Goal: Transaction & Acquisition: Purchase product/service

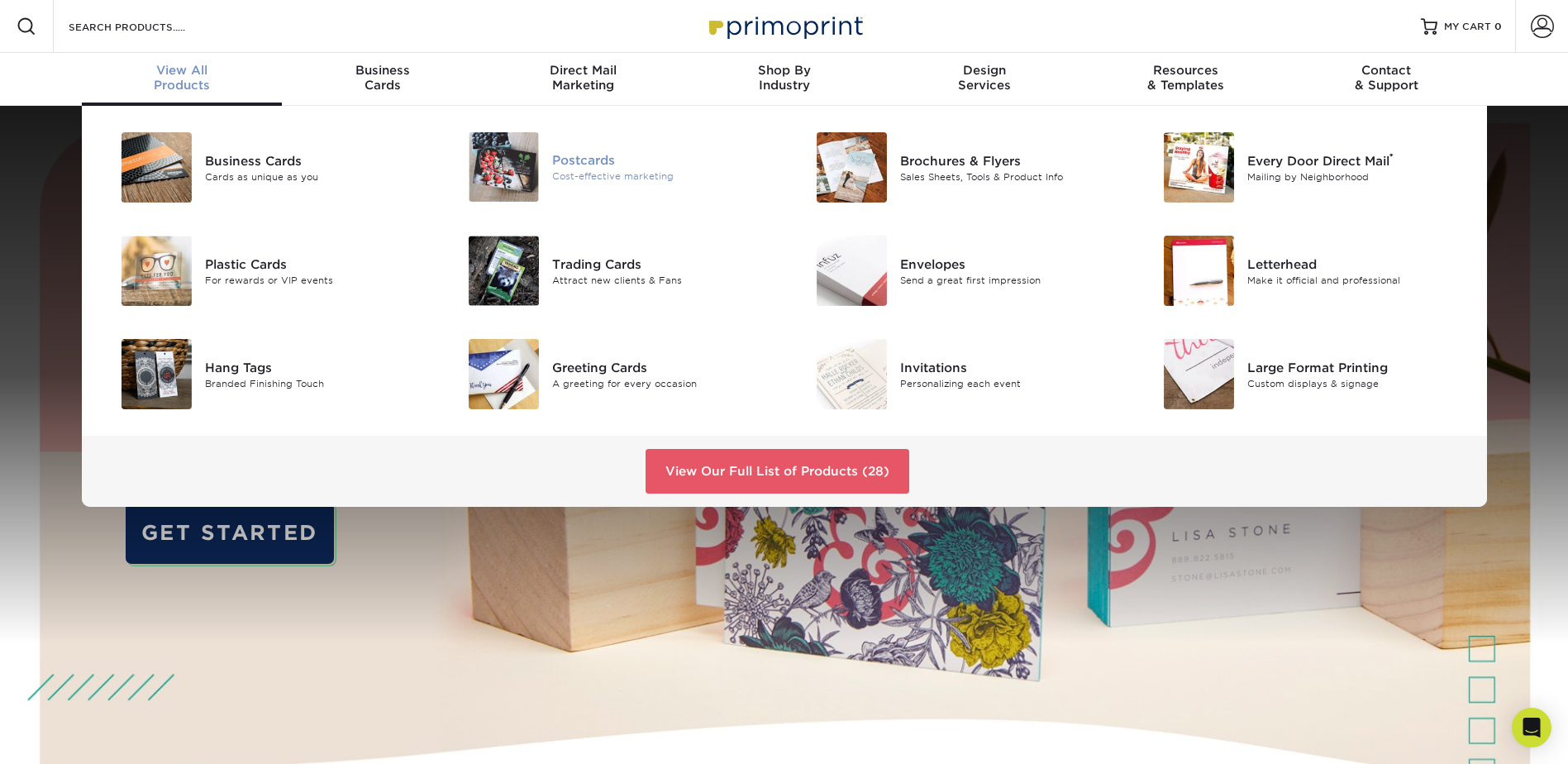
click at [583, 170] on div "Cost-effective marketing" at bounding box center [661, 176] width 219 height 14
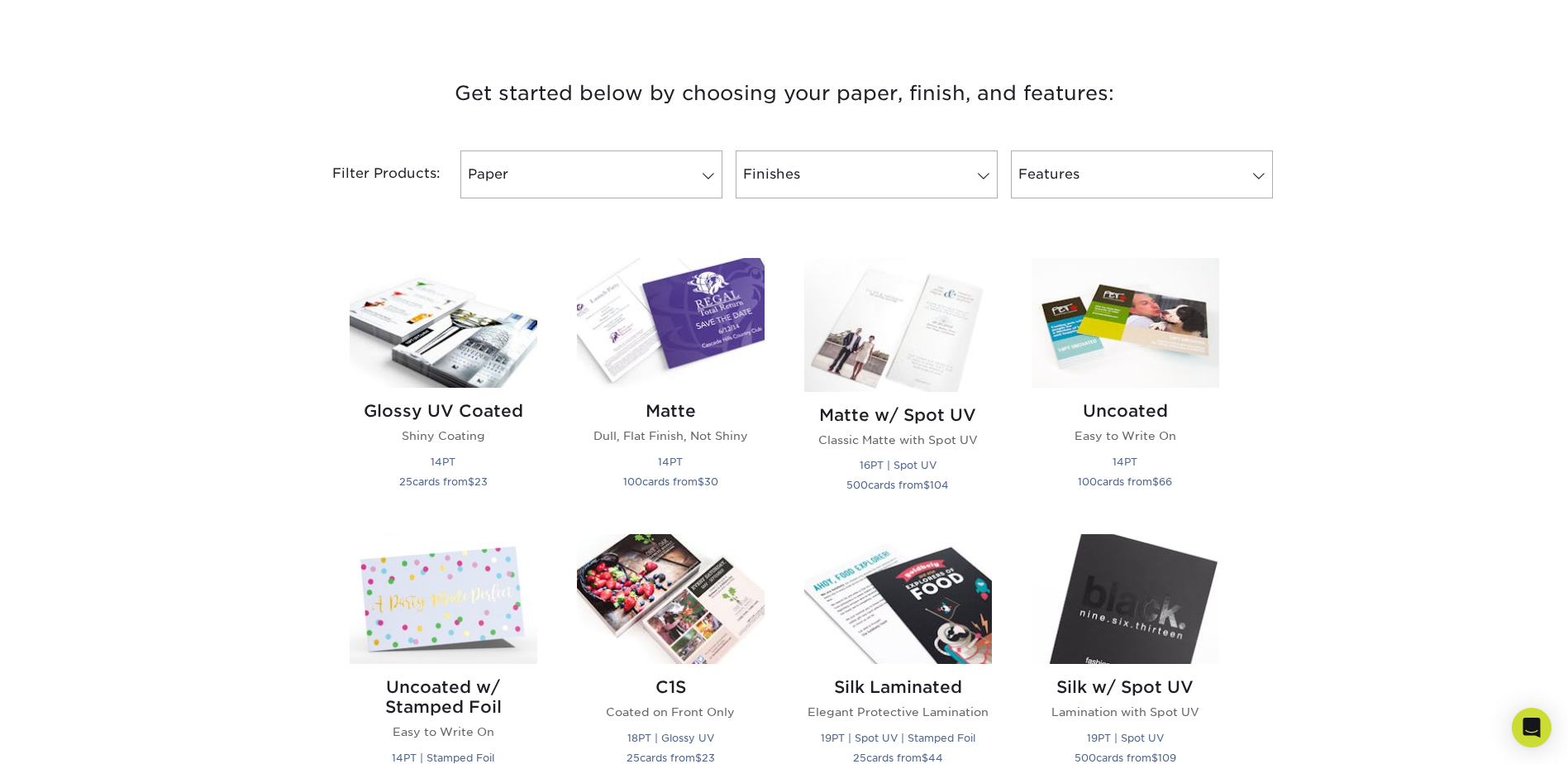
scroll to position [579, 0]
click at [450, 350] on img at bounding box center [443, 322] width 187 height 130
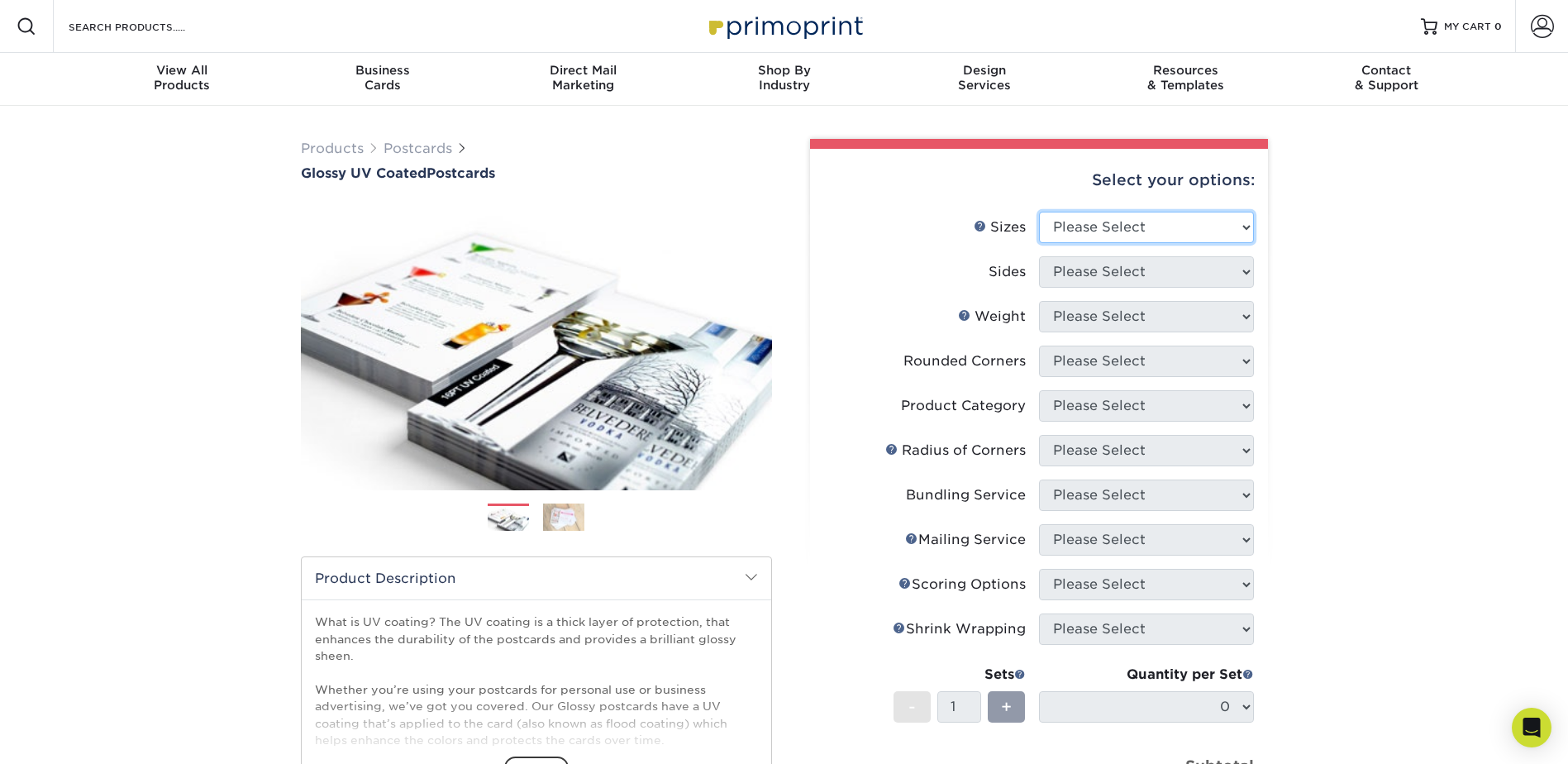
click at [1202, 227] on select "Please Select 1.5" x 7" 2" x 4" 2" x 6" 2" x 7" 2" x 8" 2.12" x 5.5" 2.12" x 5.…" at bounding box center [1147, 228] width 215 height 32
select select "5.50x8.50"
click at [1040, 212] on select "Please Select 1.5" x 7" 2" x 4" 2" x 6" 2" x 7" 2" x 8" 2.12" x 5.5" 2.12" x 5.…" at bounding box center [1147, 228] width 215 height 32
click at [1122, 269] on select "Please Select Print Both Sides Print Front Only" at bounding box center [1147, 272] width 215 height 32
select select "13abbda7-1d64-4f25-8bb2-c179b224825d"
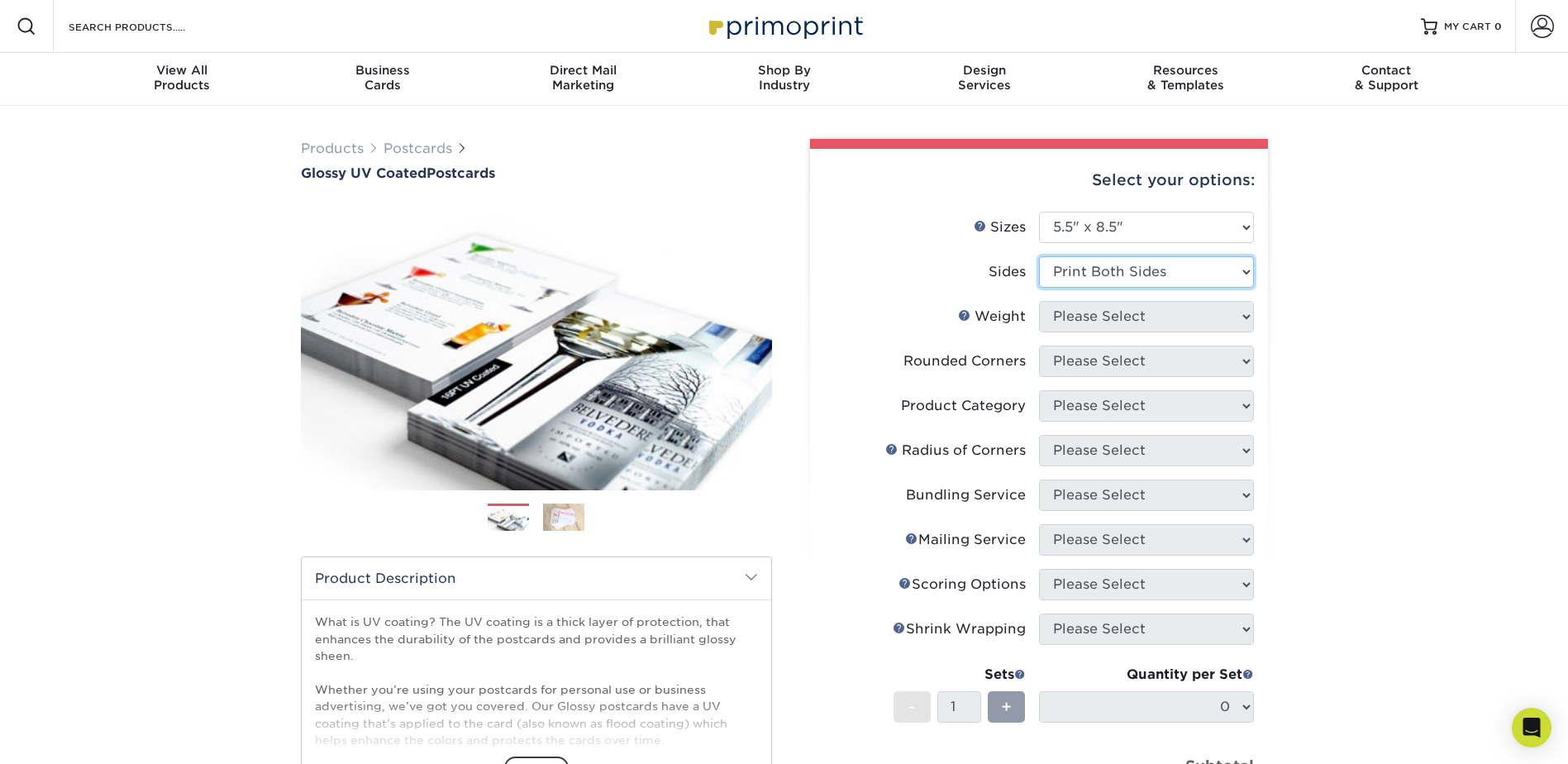
click at [1040, 256] on select "Please Select Print Both Sides Print Front Only" at bounding box center [1147, 272] width 215 height 32
click at [1126, 312] on select "Please Select 16PT 18PT C1S 14PT" at bounding box center [1147, 316] width 215 height 32
select select "16PT"
click at [1040, 301] on select "Please Select 16PT 18PT C1S 14PT" at bounding box center [1147, 316] width 215 height 32
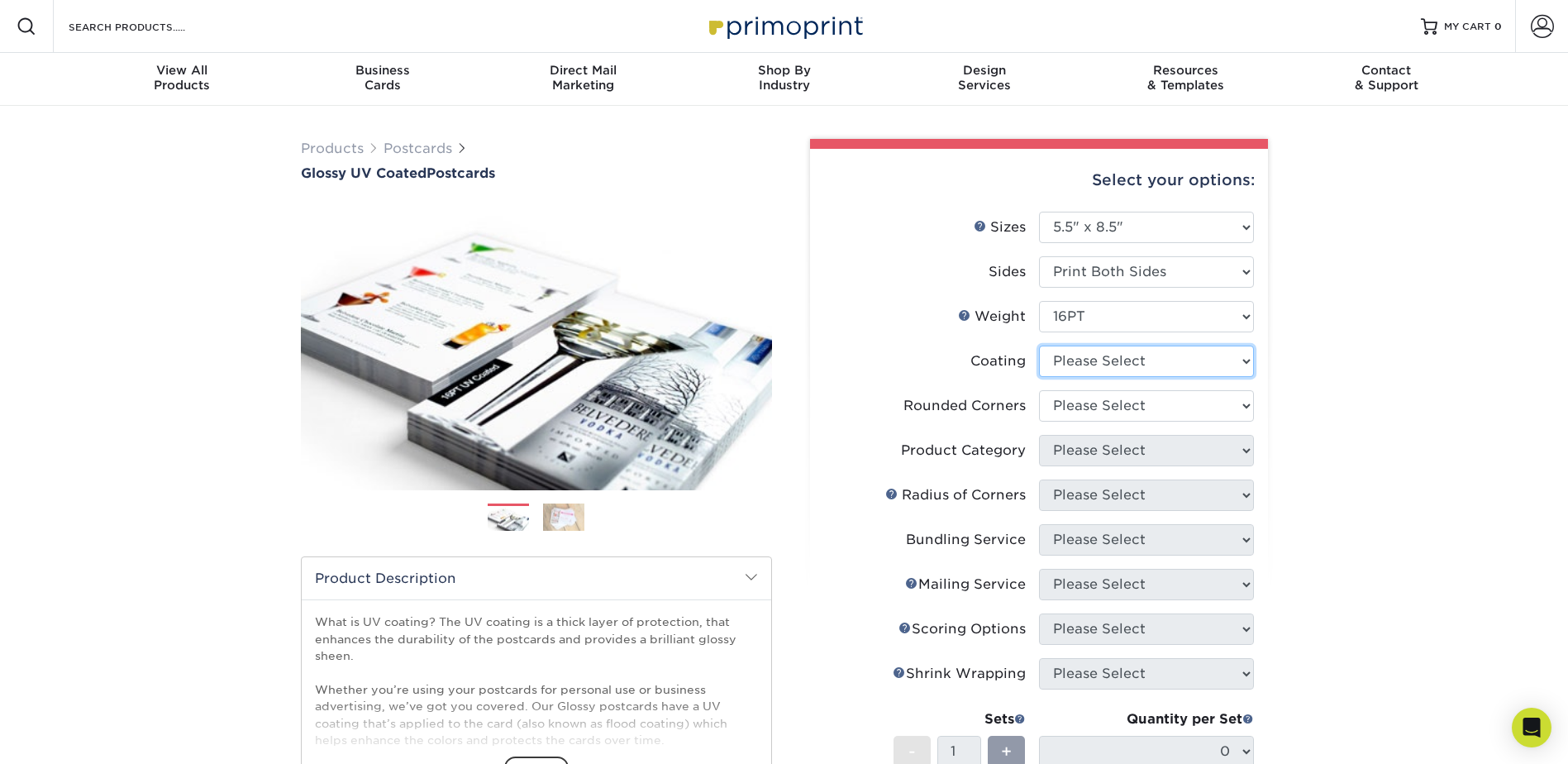
click at [1122, 358] on select at bounding box center [1147, 362] width 215 height 32
select select "1e8116af-acfc-44b1-83dc-8181aa338834"
click at [1040, 346] on select at bounding box center [1147, 362] width 215 height 32
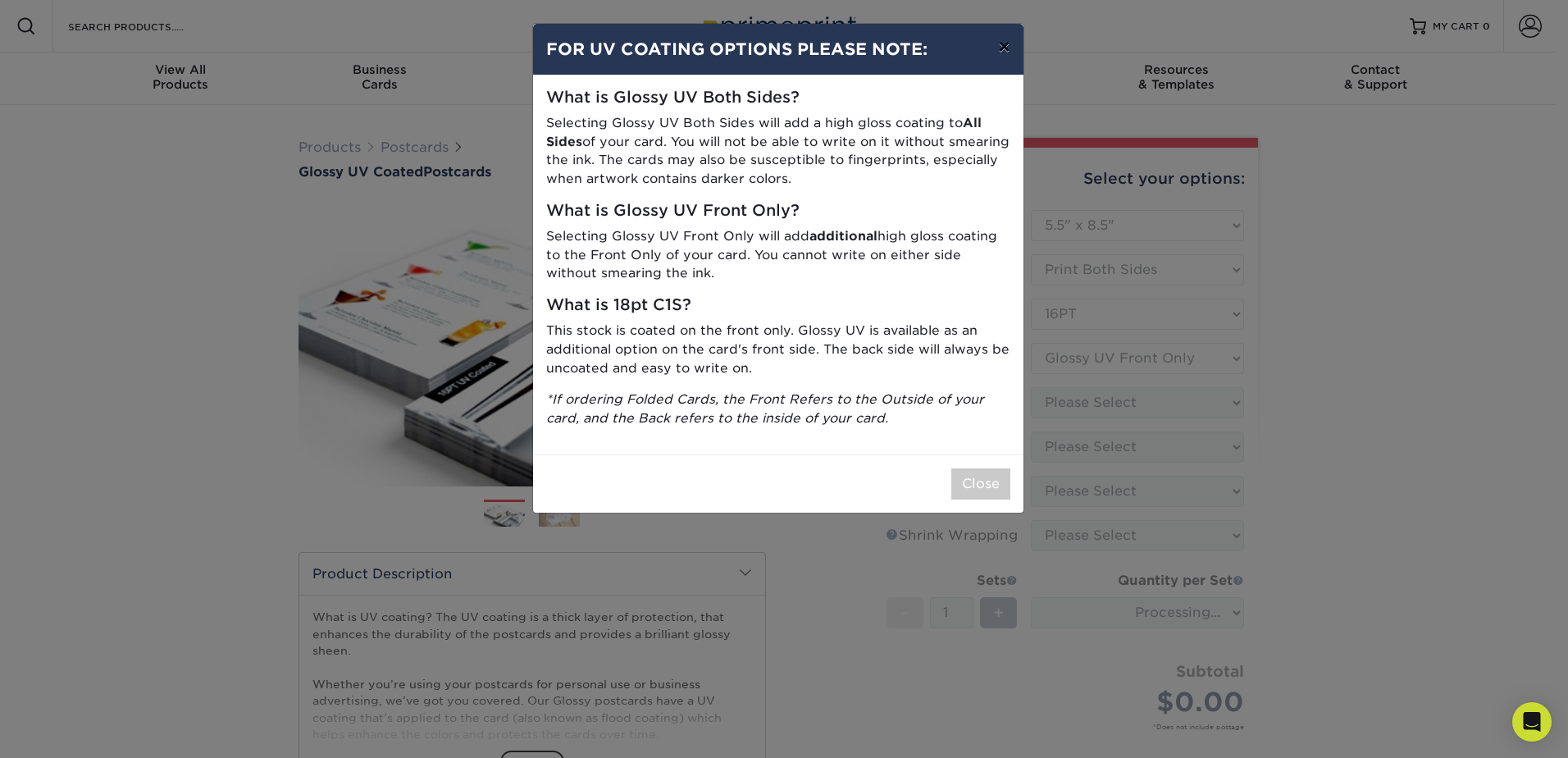
click at [1000, 47] on button "×" at bounding box center [1004, 46] width 38 height 46
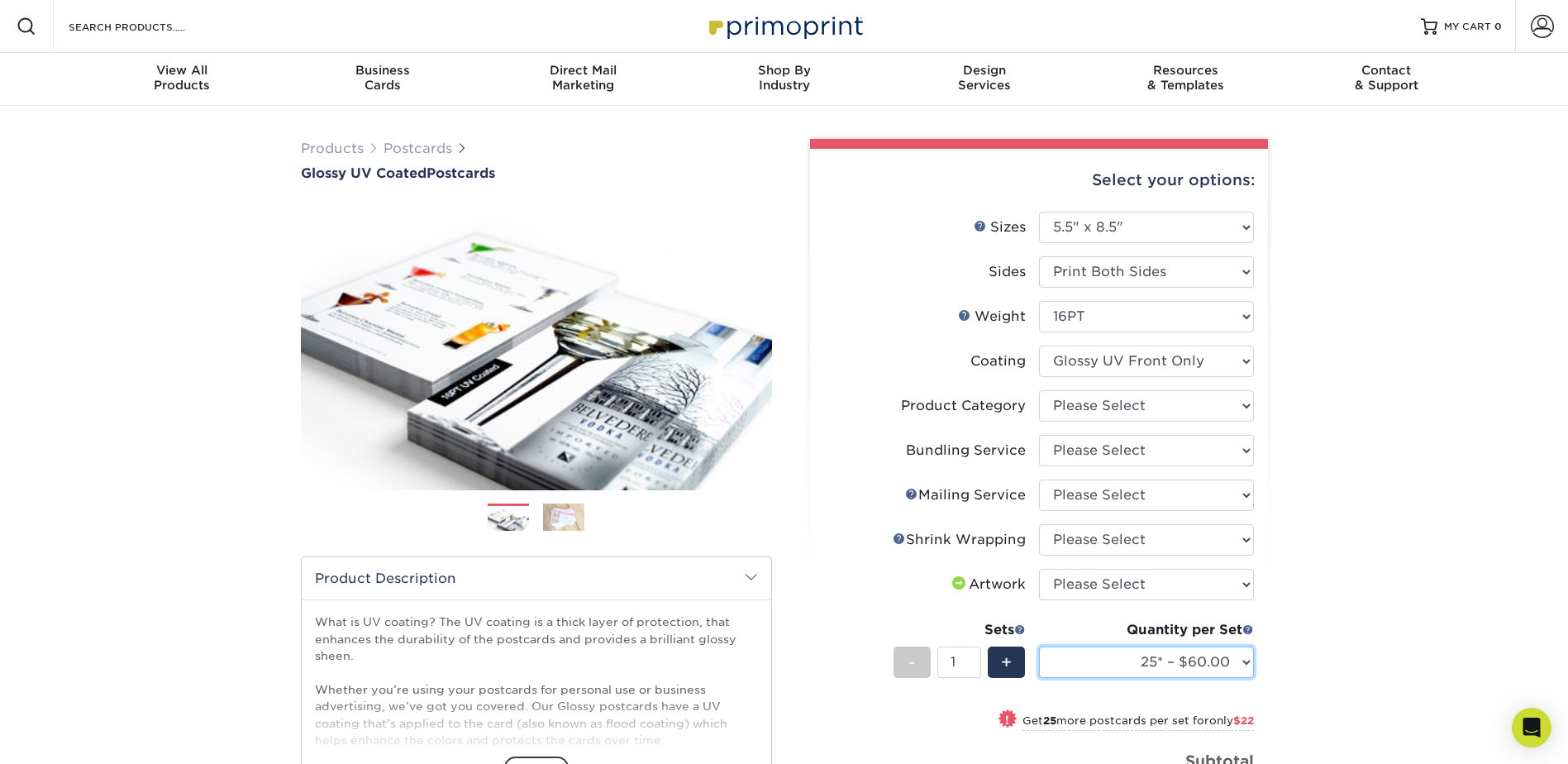
click at [1136, 663] on select "25* – $60.00 50* – $82.00 75* – $96.00 100* – $151.00 250* – $226.00 500 – $250…" at bounding box center [1147, 662] width 215 height 32
